Goal: Task Accomplishment & Management: Complete application form

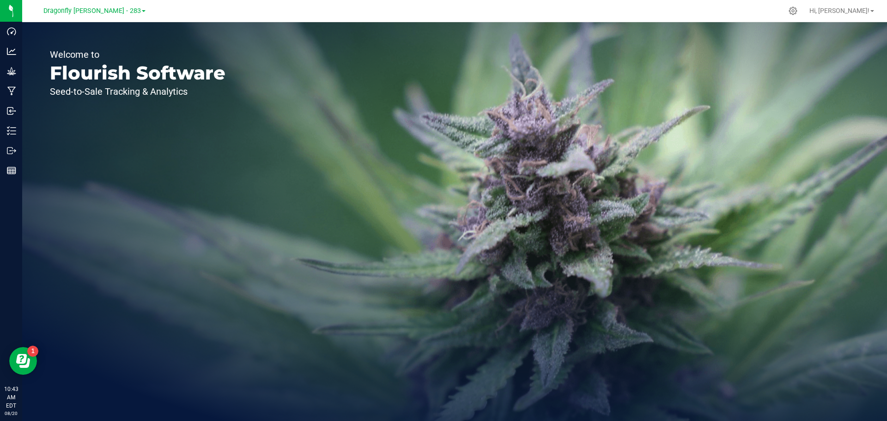
click at [103, 16] on div "Dragonfly Vega - 283" at bounding box center [94, 10] width 102 height 11
click at [104, 13] on span "Dragonfly Vega - 283" at bounding box center [91, 11] width 97 height 8
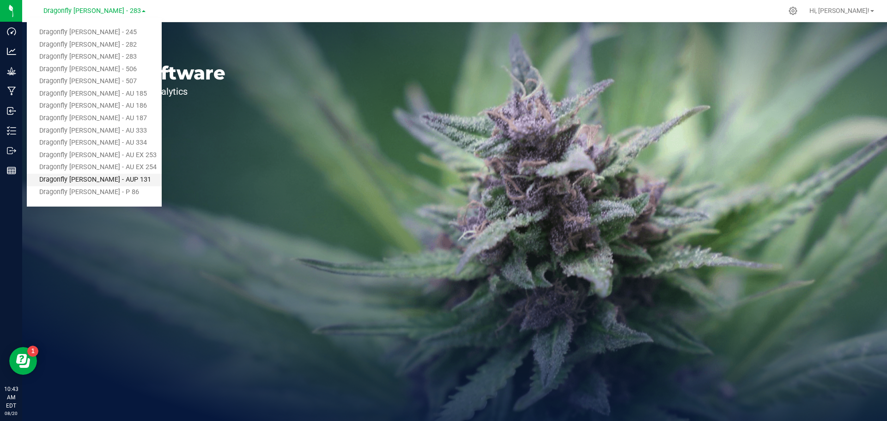
click at [117, 181] on link "Dragonfly [PERSON_NAME] - AUP 131" at bounding box center [94, 180] width 135 height 12
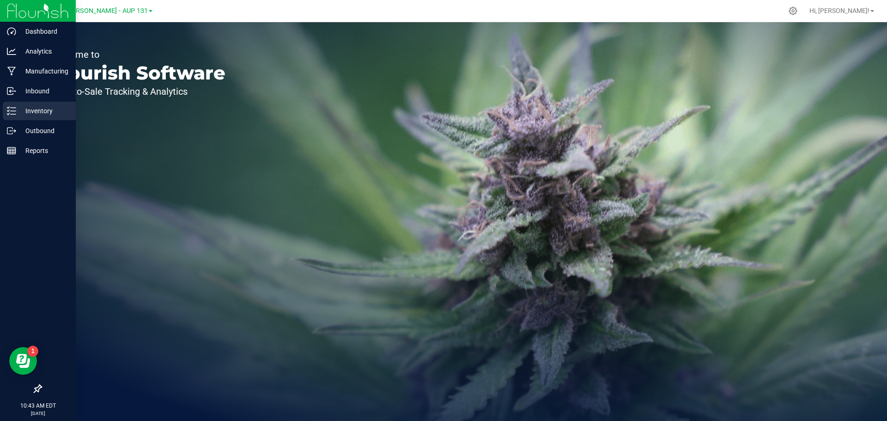
click at [29, 109] on p "Inventory" at bounding box center [43, 110] width 55 height 11
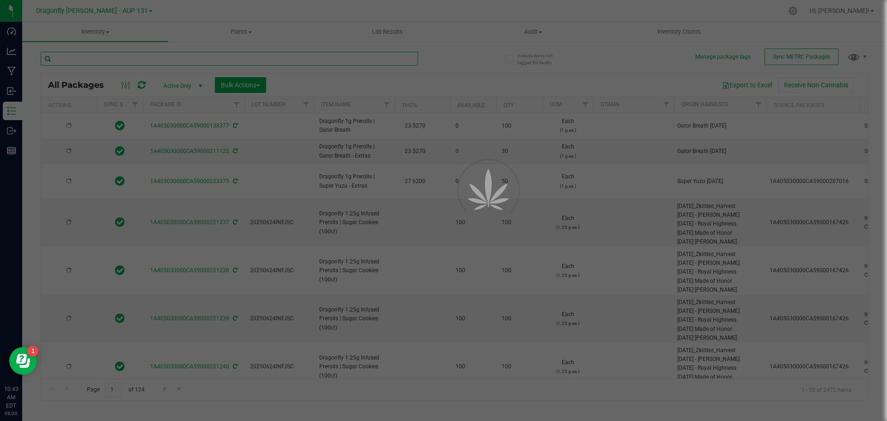
click at [219, 59] on input "text" at bounding box center [229, 59] width 377 height 14
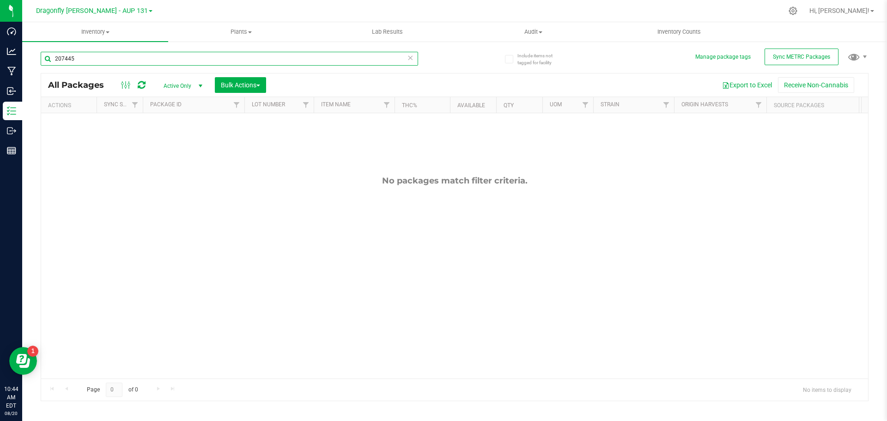
type input "207445"
click at [410, 57] on icon at bounding box center [410, 57] width 6 height 11
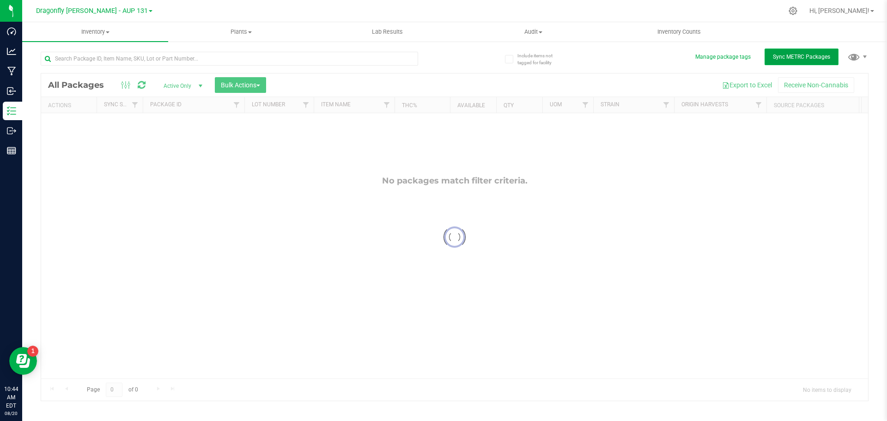
click at [781, 61] on button "Sync METRC Packages" at bounding box center [801, 57] width 74 height 17
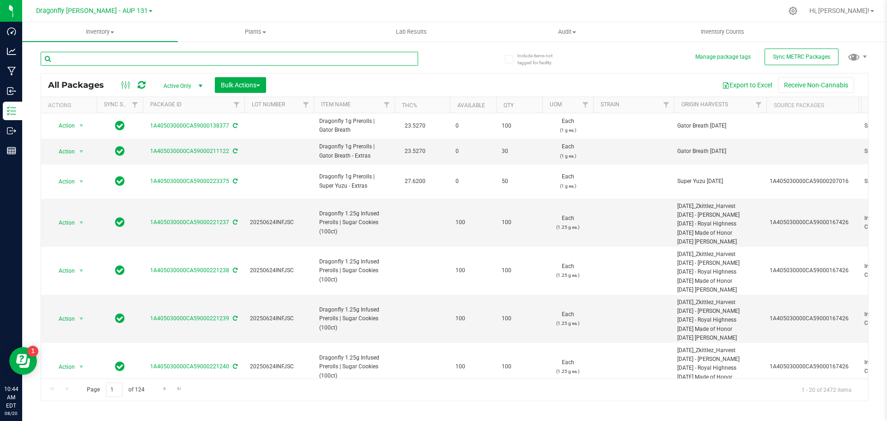
click at [246, 60] on input "text" at bounding box center [229, 59] width 377 height 14
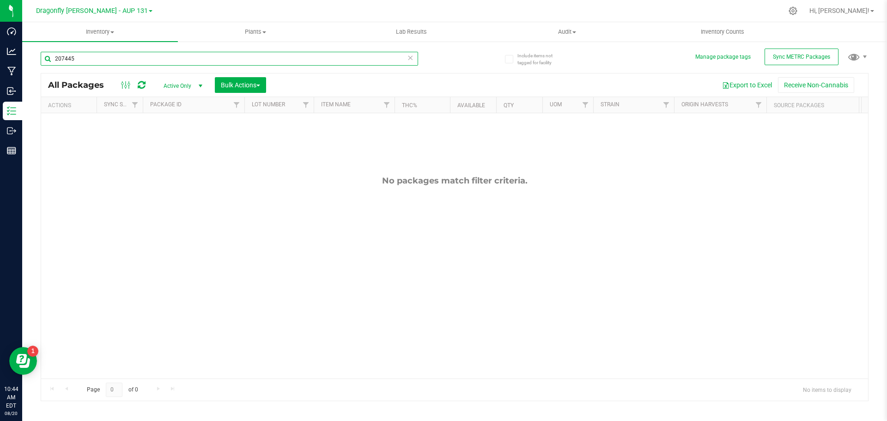
type input "207445"
click at [410, 57] on icon at bounding box center [410, 57] width 6 height 11
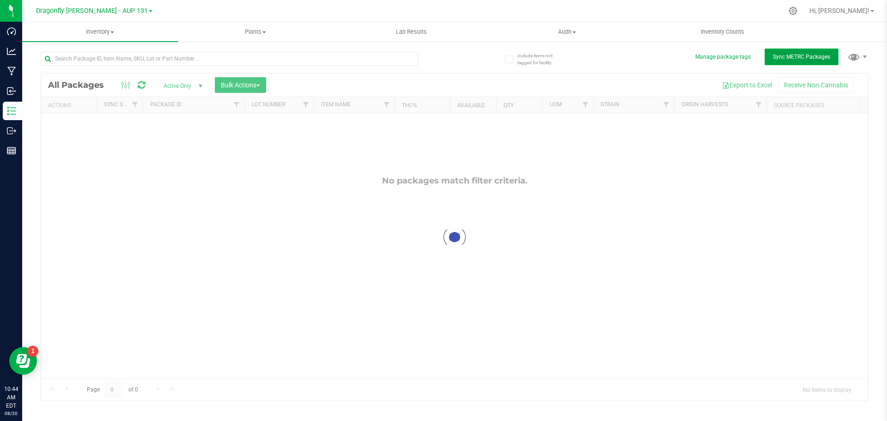
click at [826, 59] on span "Sync METRC Packages" at bounding box center [801, 57] width 57 height 6
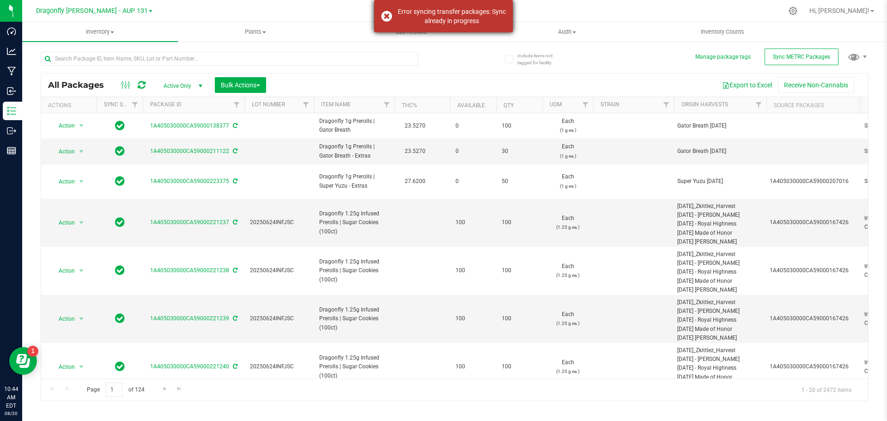
click at [386, 17] on div "Error syncing transfer packages: Sync already in progress" at bounding box center [443, 16] width 139 height 32
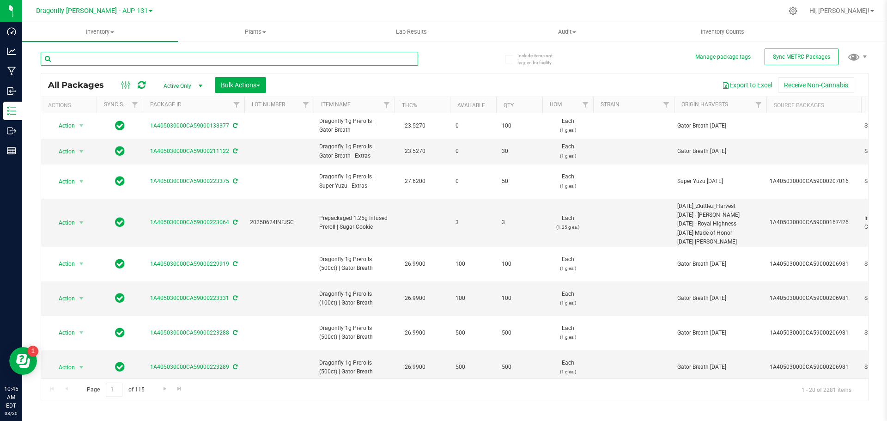
click at [388, 63] on input "text" at bounding box center [229, 59] width 377 height 14
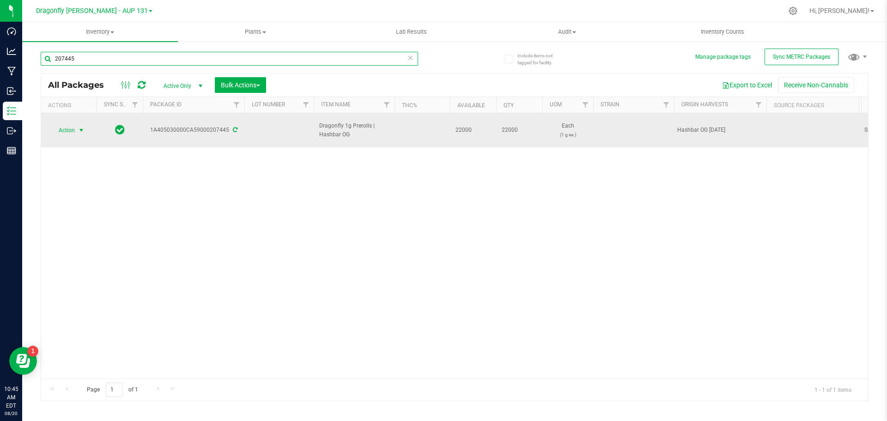
type input "207445"
click at [64, 131] on span "Action" at bounding box center [62, 130] width 25 height 13
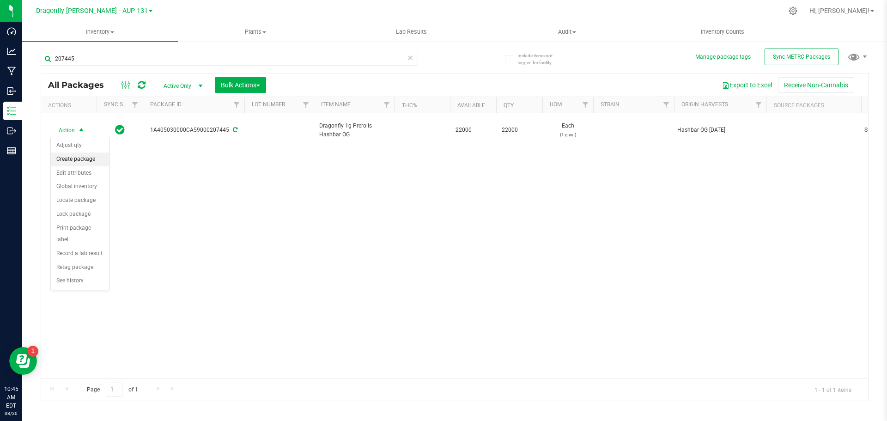
click at [78, 157] on li "Create package" at bounding box center [80, 159] width 58 height 14
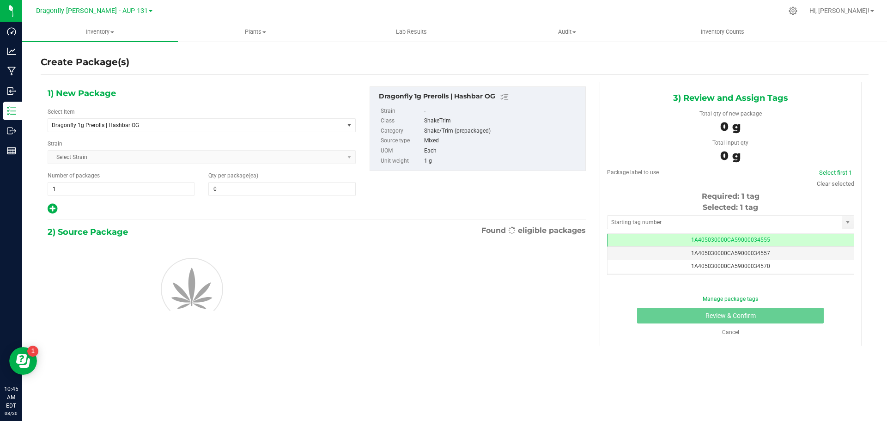
type input "0"
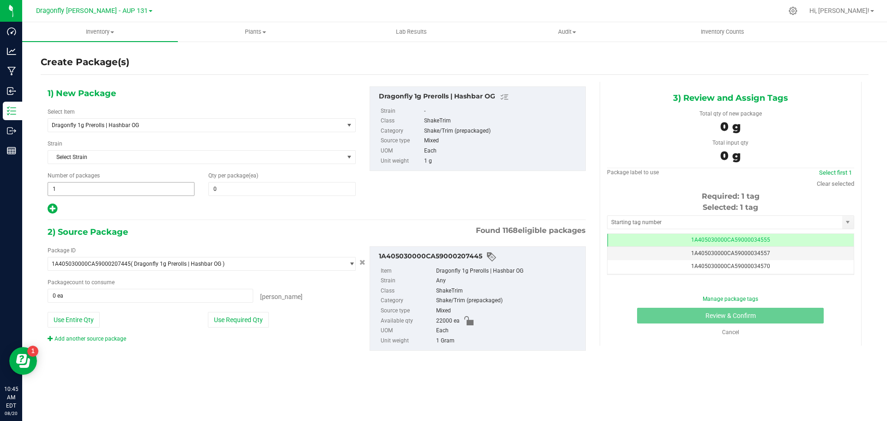
click at [111, 190] on span "1 1" at bounding box center [121, 189] width 147 height 14
click at [111, 190] on input "1" at bounding box center [121, 188] width 146 height 13
type input "44"
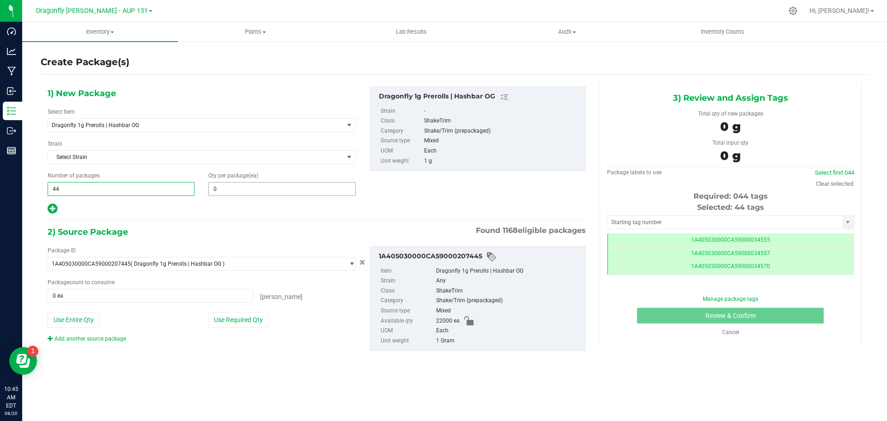
type input "44"
click at [232, 187] on span at bounding box center [281, 189] width 147 height 14
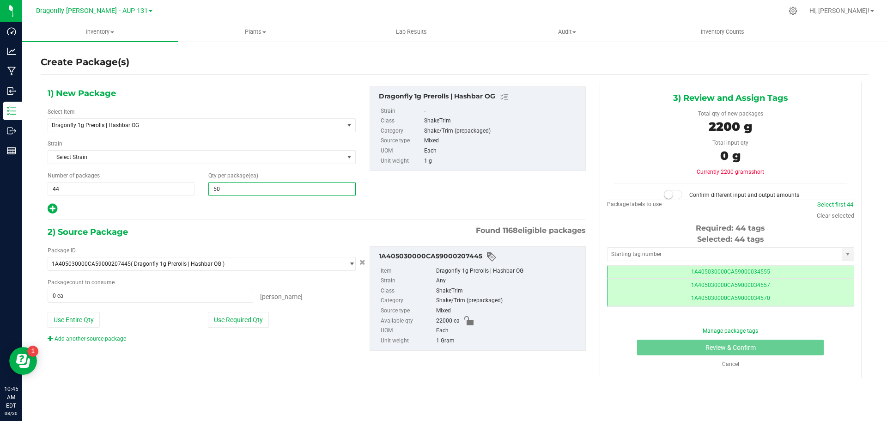
type input "500"
click at [228, 324] on button "Use Required Qty" at bounding box center [238, 320] width 61 height 16
type input "22000 ea"
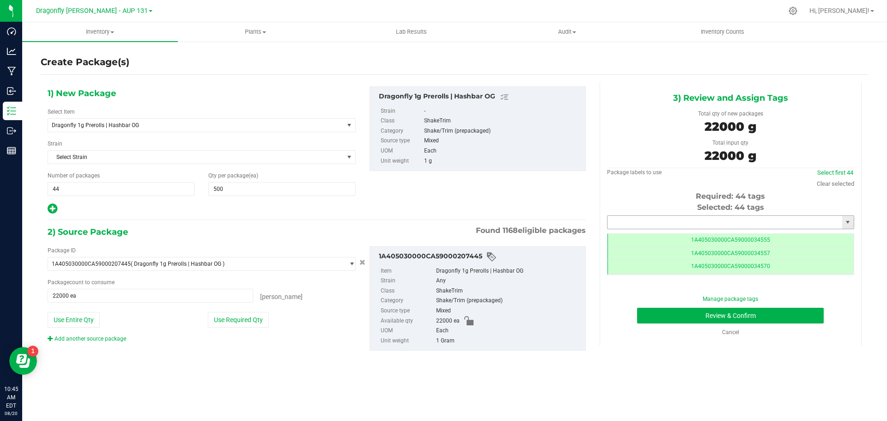
click at [672, 221] on input "text" at bounding box center [724, 222] width 235 height 13
click at [703, 241] on li "1A405030000CA59000226217" at bounding box center [730, 238] width 246 height 14
type input "1A405030000CA59000226217"
click at [765, 317] on button "Review & Confirm" at bounding box center [730, 316] width 187 height 16
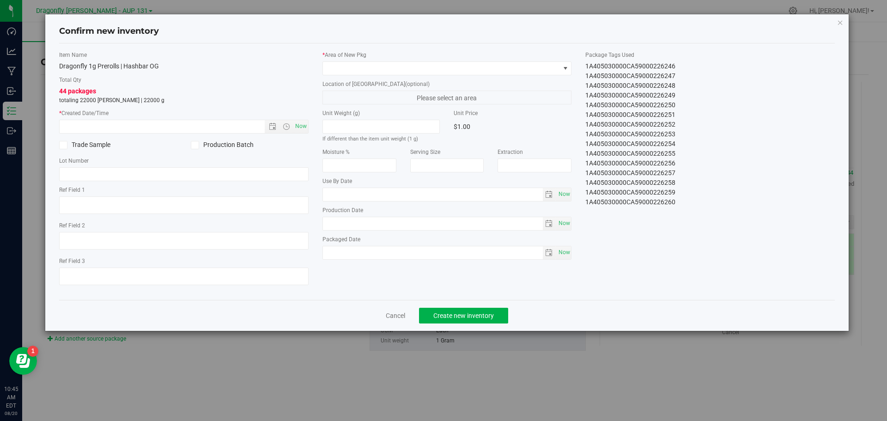
drag, startPoint x: 579, startPoint y: 65, endPoint x: 696, endPoint y: 213, distance: 189.2
click at [696, 213] on div "Item Name Dragonfly 1g Prerolls | Hashbar OG Total Qty 44 packages totaling 220…" at bounding box center [447, 172] width 790 height 242
copy div "1A405030000CA59000226217 1A405030000CA59000226218 1A405030000CA59000226219 1A40…"
click at [394, 319] on link "Cancel" at bounding box center [395, 315] width 19 height 9
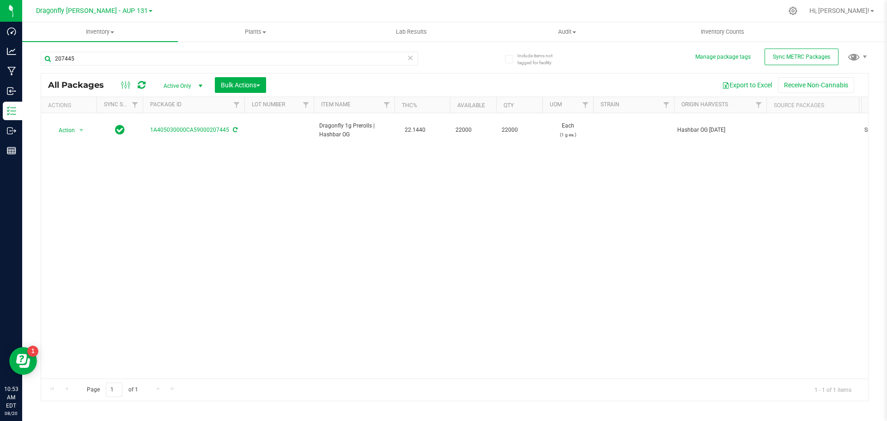
click at [410, 59] on icon at bounding box center [410, 57] width 6 height 11
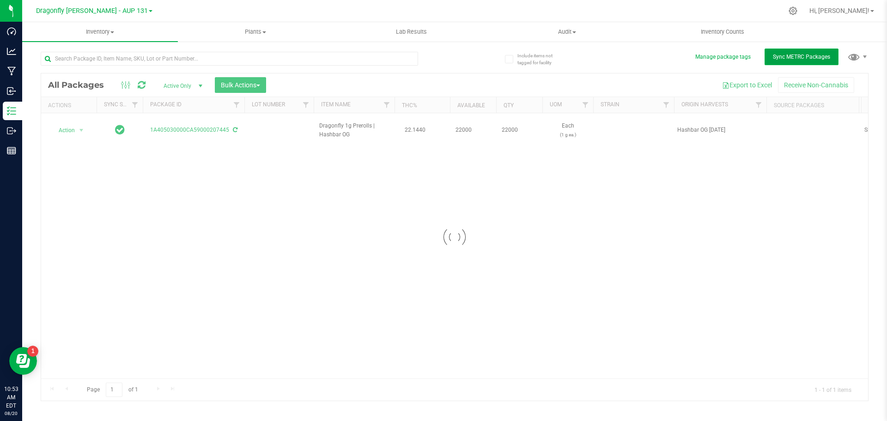
click at [824, 56] on span "Sync METRC Packages" at bounding box center [801, 57] width 57 height 6
click at [804, 60] on button "Sync METRC Packages" at bounding box center [801, 57] width 74 height 17
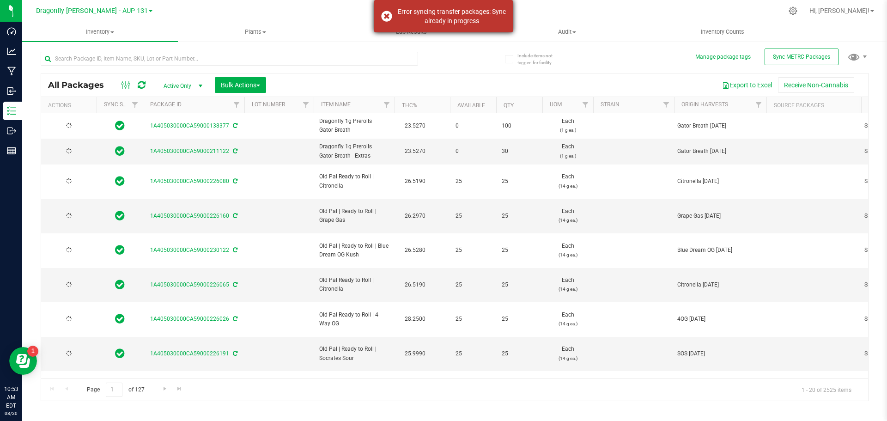
click at [386, 19] on div "Error syncing transfer packages: Sync already in progress" at bounding box center [443, 16] width 139 height 32
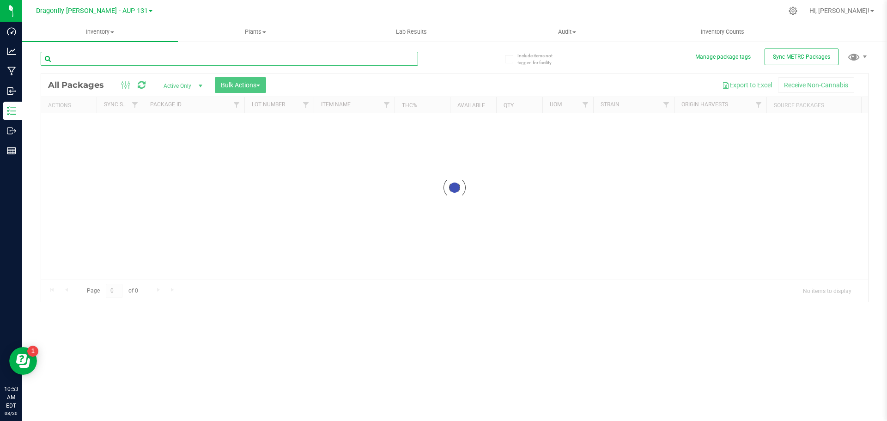
click at [194, 58] on input "text" at bounding box center [229, 59] width 377 height 14
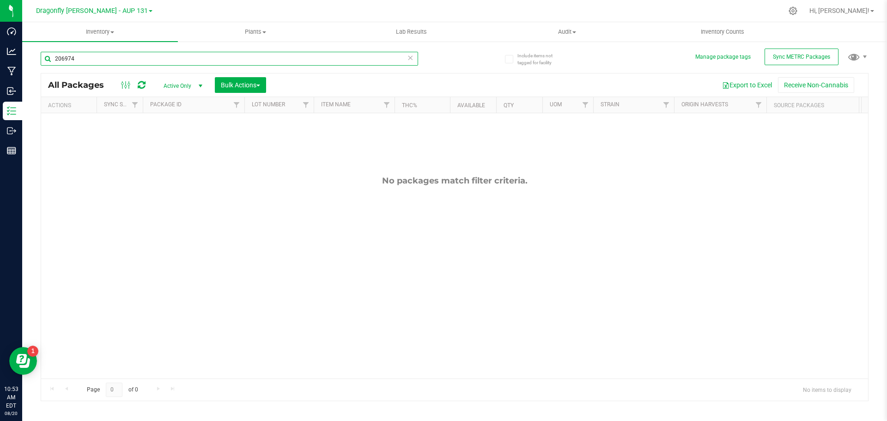
type input "206974"
click at [413, 58] on icon at bounding box center [410, 57] width 6 height 11
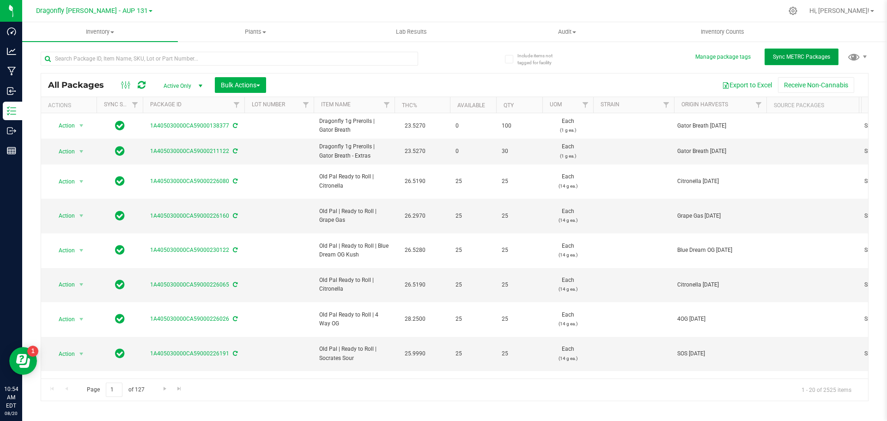
click at [821, 56] on span "Sync METRC Packages" at bounding box center [801, 57] width 57 height 6
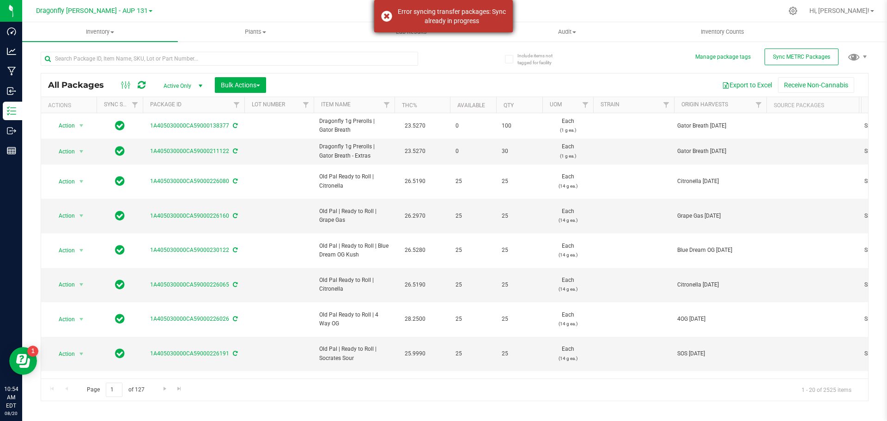
click at [390, 21] on div "Error syncing transfer packages: Sync already in progress" at bounding box center [443, 16] width 139 height 32
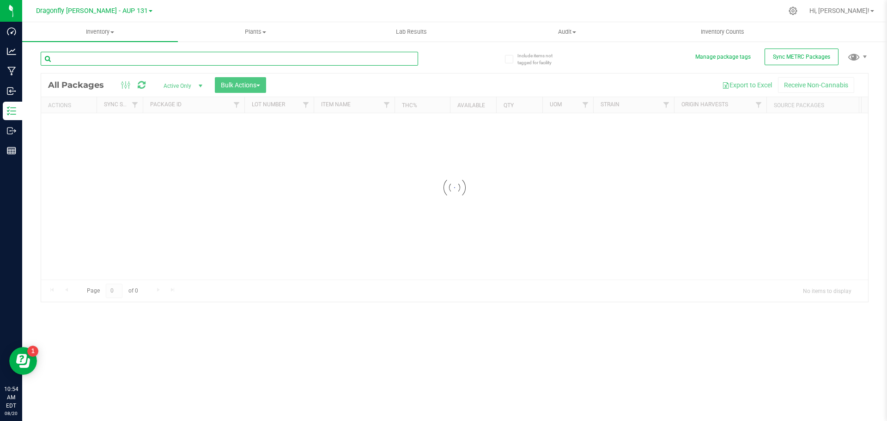
click at [180, 62] on input "text" at bounding box center [229, 59] width 377 height 14
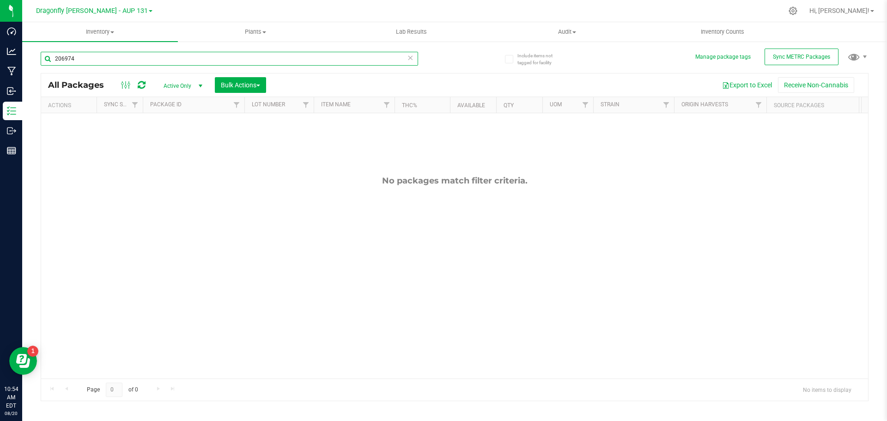
type input "206974"
click at [407, 58] on icon at bounding box center [410, 57] width 6 height 11
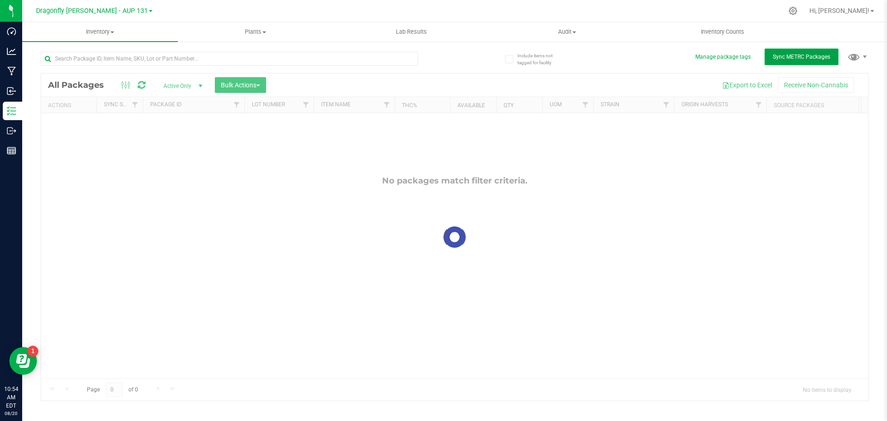
click at [783, 60] on span "Sync METRC Packages" at bounding box center [801, 57] width 57 height 6
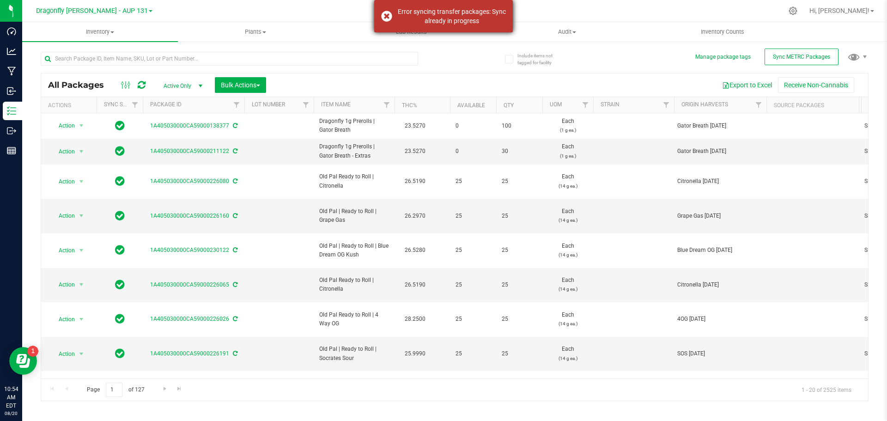
click at [389, 16] on div "Error syncing transfer packages: Sync already in progress" at bounding box center [443, 16] width 139 height 32
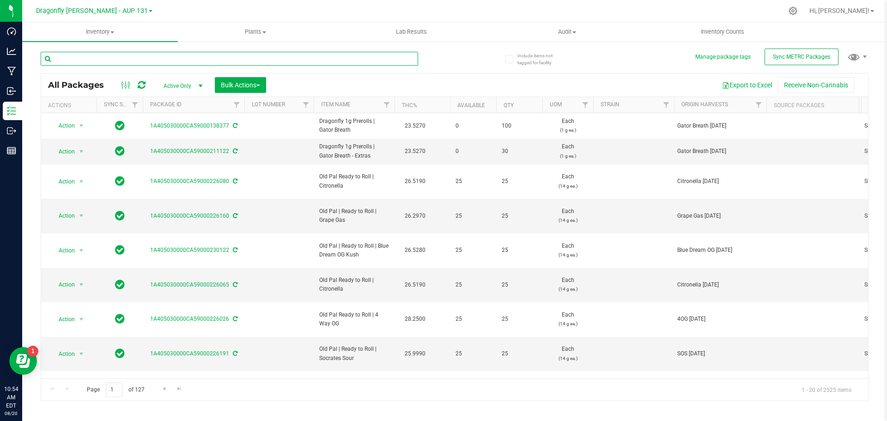
click at [141, 61] on input "text" at bounding box center [229, 59] width 377 height 14
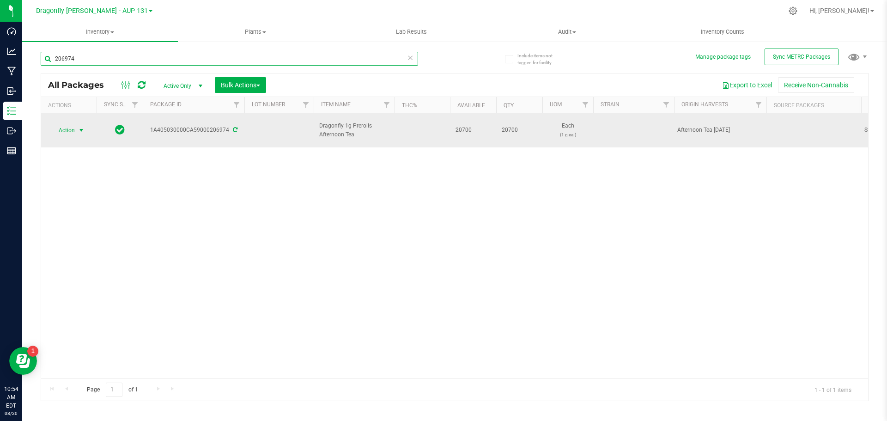
type input "206974"
click at [73, 132] on span "Action" at bounding box center [62, 130] width 25 height 13
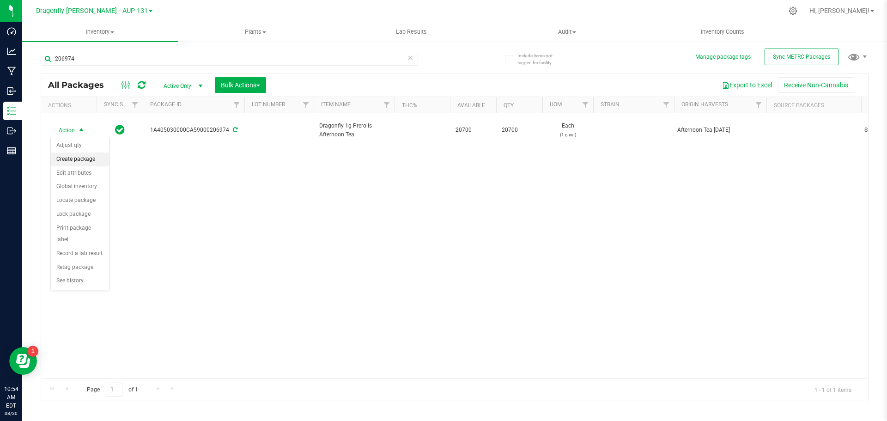
click at [88, 156] on li "Create package" at bounding box center [80, 159] width 58 height 14
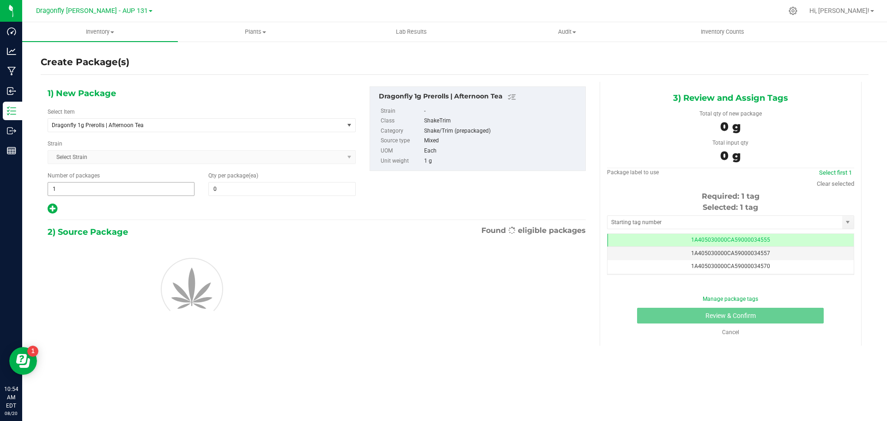
click at [113, 194] on span "1 1" at bounding box center [121, 189] width 147 height 14
click at [113, 193] on input "1" at bounding box center [121, 188] width 146 height 13
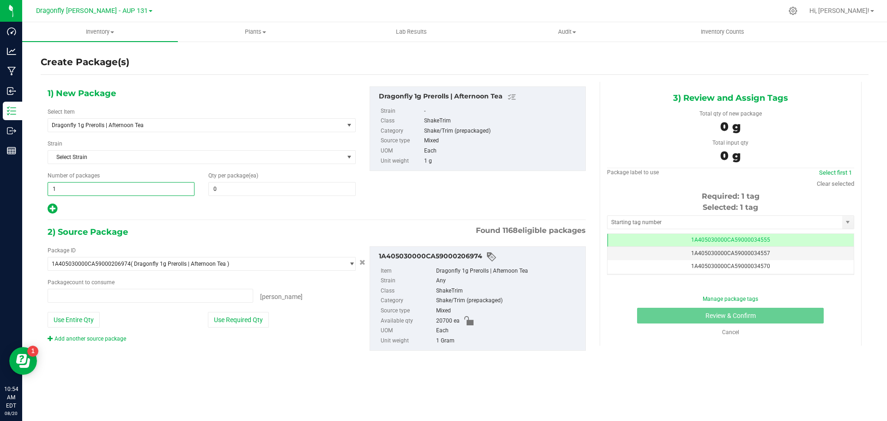
type input "0 ea"
type input "41"
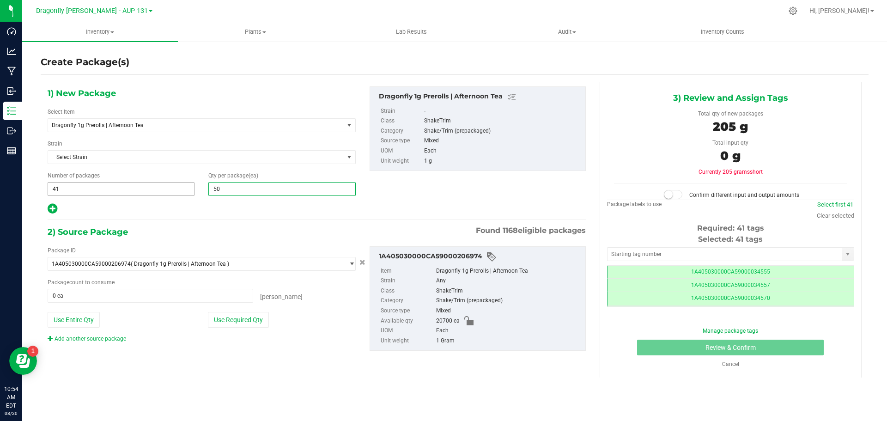
type input "500"
click at [229, 322] on button "Use Required Qty" at bounding box center [238, 320] width 61 height 16
type input "20500 ea"
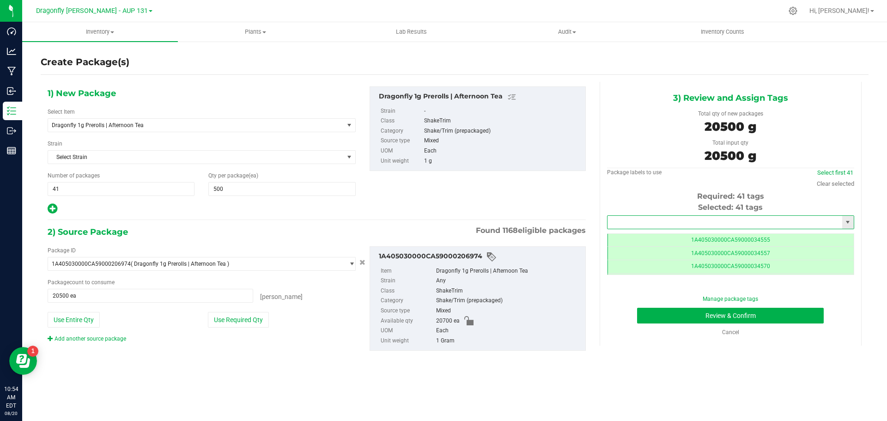
click at [661, 223] on input "text" at bounding box center [724, 222] width 235 height 13
click at [689, 237] on li "1A405030000CA59000226261" at bounding box center [730, 238] width 246 height 14
type input "1A405030000CA59000226261"
click at [739, 315] on button "Review & Confirm" at bounding box center [730, 316] width 187 height 16
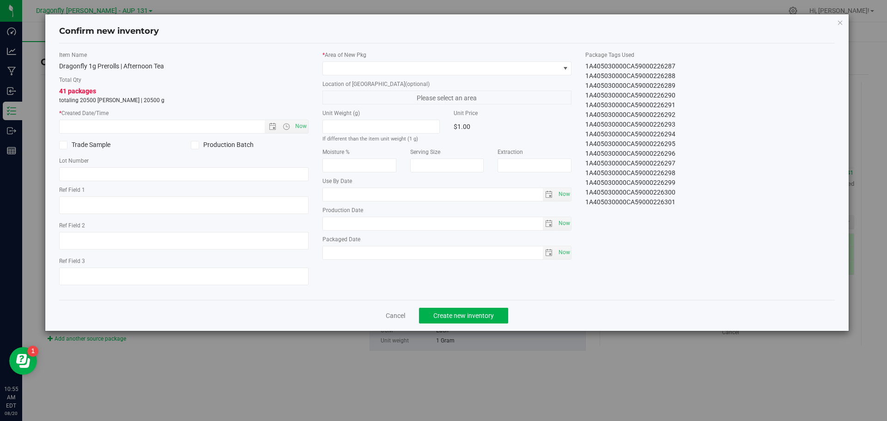
drag, startPoint x: 581, startPoint y: 64, endPoint x: 701, endPoint y: 212, distance: 190.2
click at [698, 212] on div "Item Name Dragonfly 1g Prerolls | Afternoon Tea Total Qty 41 packages totaling …" at bounding box center [447, 172] width 790 height 242
copy div "1A405030000CA59000226261 1A405030000CA59000226262 1A405030000CA59000226263 1A40…"
click at [393, 309] on div "Cancel Create new inventory" at bounding box center [447, 315] width 776 height 31
click at [393, 318] on link "Cancel" at bounding box center [395, 315] width 19 height 9
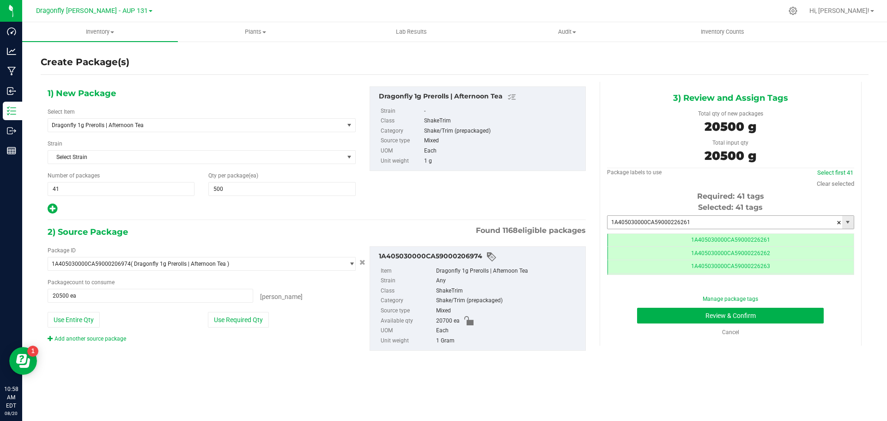
click at [719, 224] on input "1A405030000CA59000226261" at bounding box center [724, 222] width 235 height 13
click at [523, 201] on div "1) New Package Select Item Dragonfly 1g Prerolls | Afternoon Tea 1.25g Rosin In…" at bounding box center [317, 150] width 552 height 128
